Goal: Check status: Check status

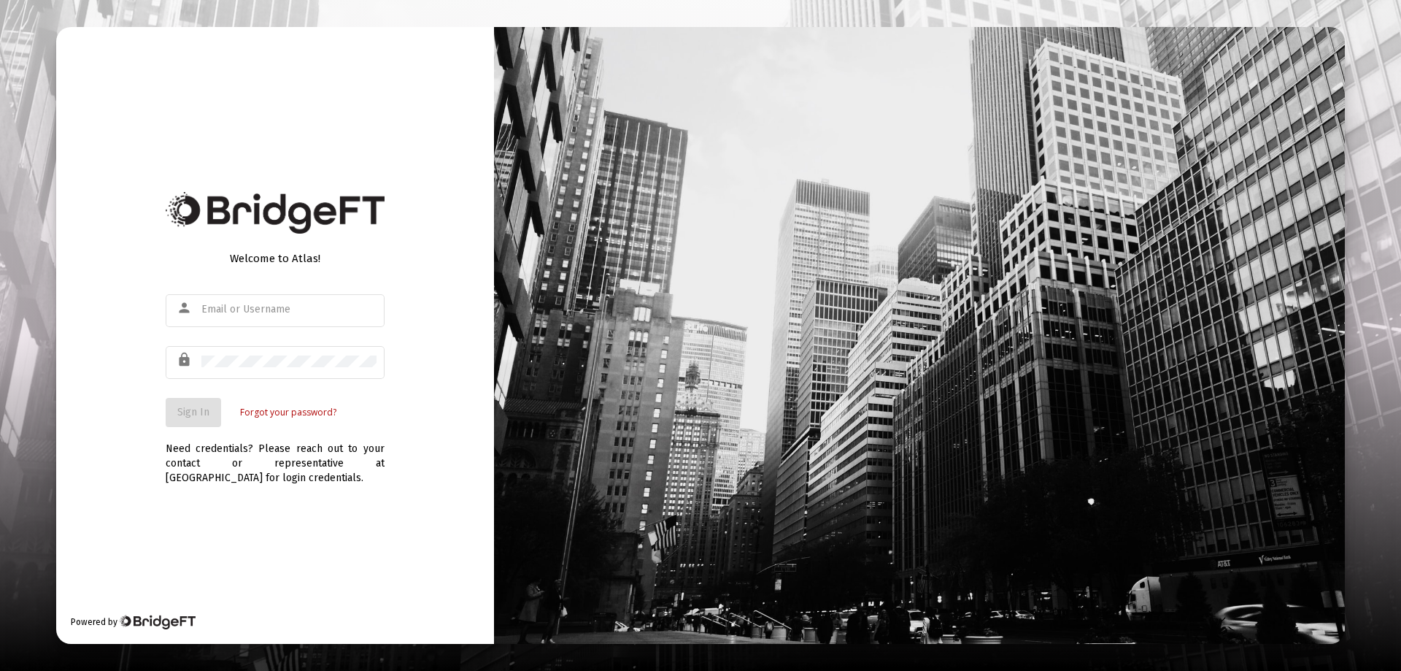
type input "[EMAIL_ADDRESS][DOMAIN_NAME]"
click at [1382, 65] on div at bounding box center [700, 335] width 1401 height 671
click at [200, 412] on span "Sign In" at bounding box center [193, 412] width 32 height 12
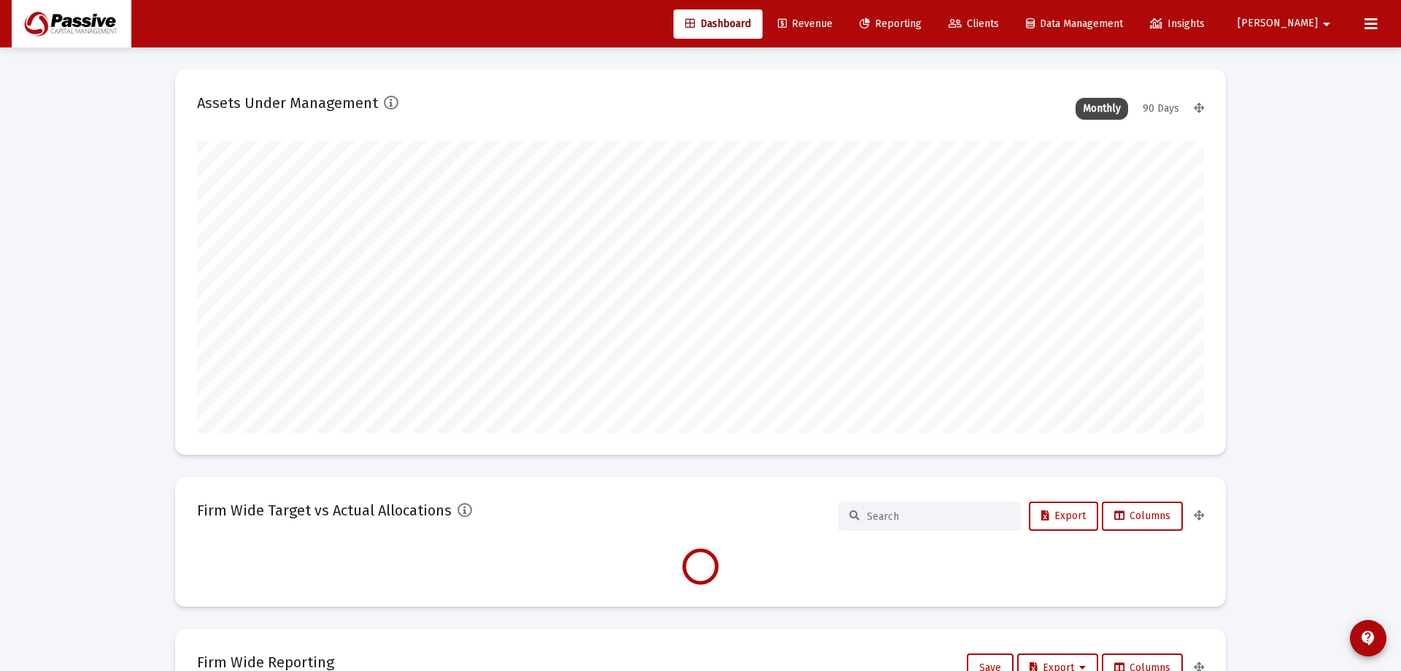
type input "[DATE]"
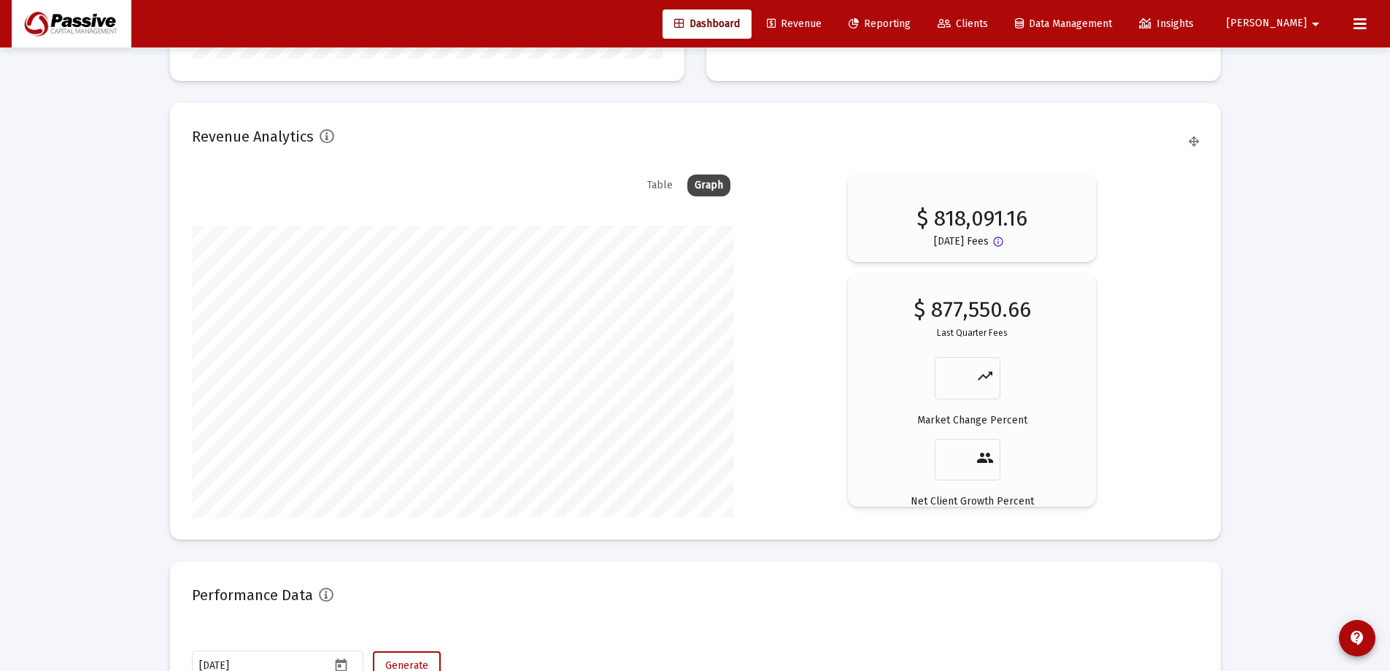
scroll to position [2236, 0]
